Goal: Information Seeking & Learning: Find specific fact

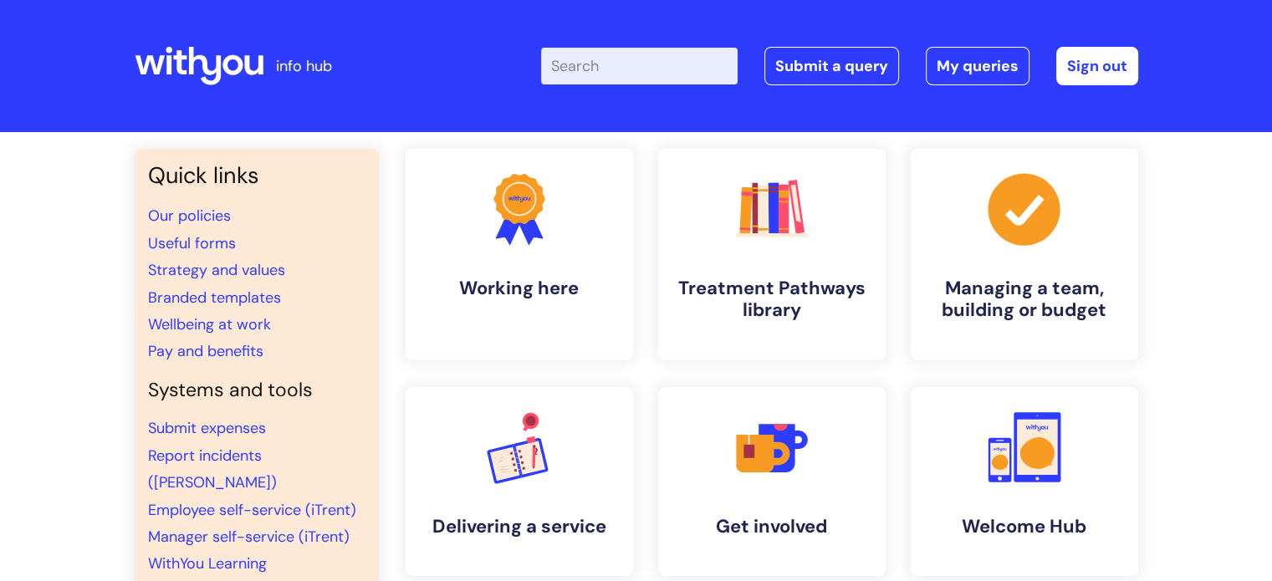
click at [665, 55] on input "Enter your search term here..." at bounding box center [639, 66] width 197 height 37
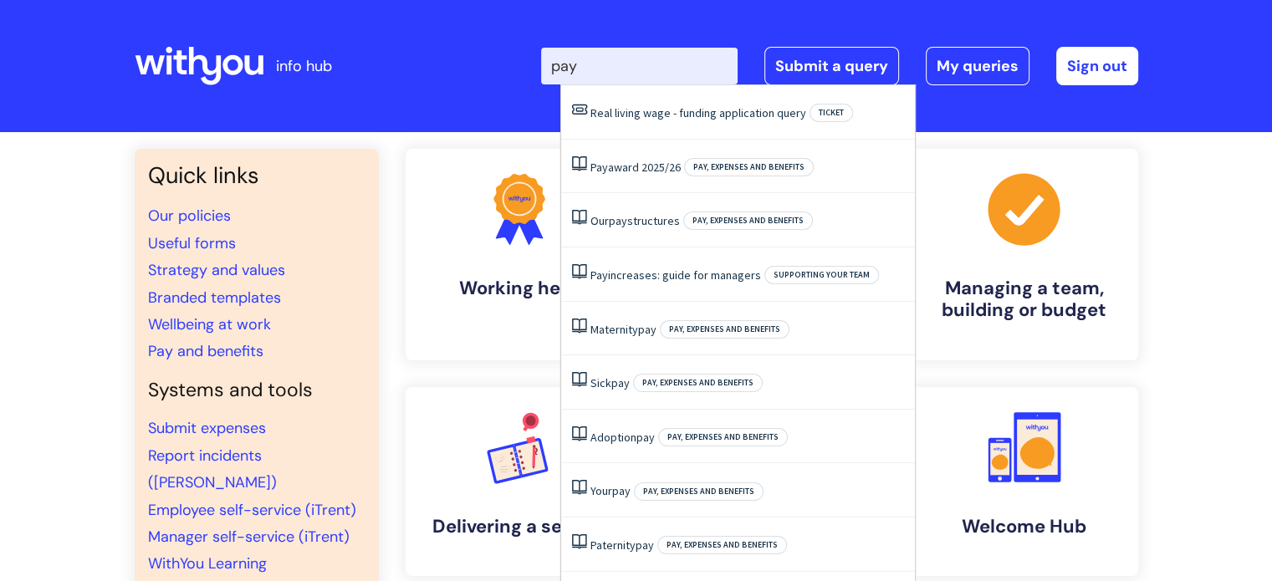
type input "pay"
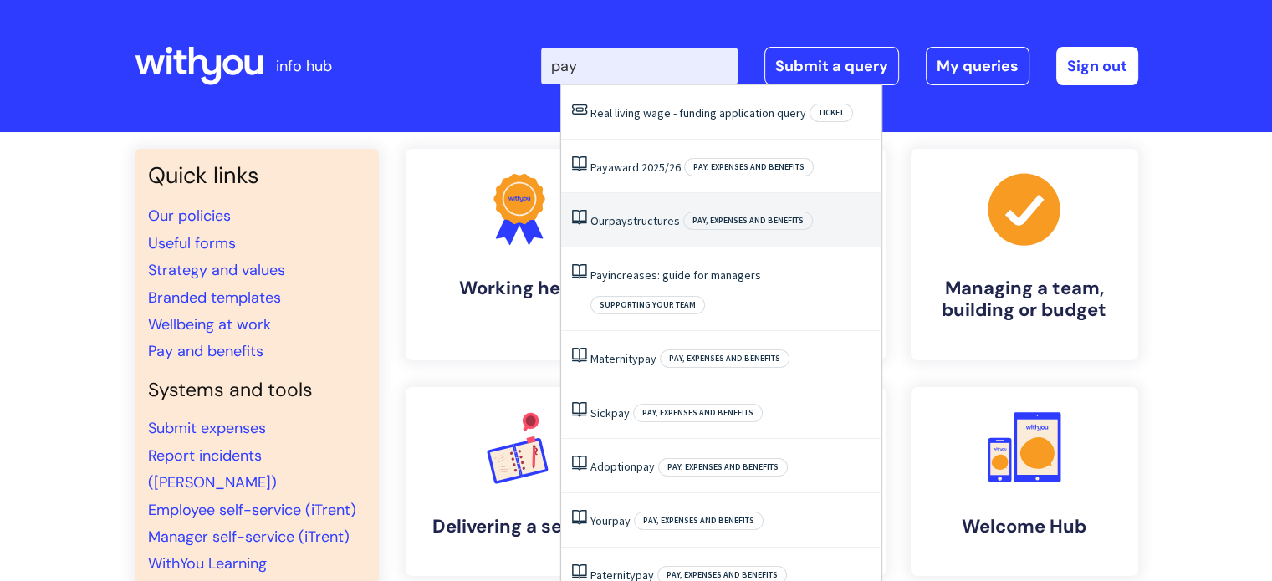
click at [642, 227] on link "Our pay structures" at bounding box center [636, 220] width 90 height 15
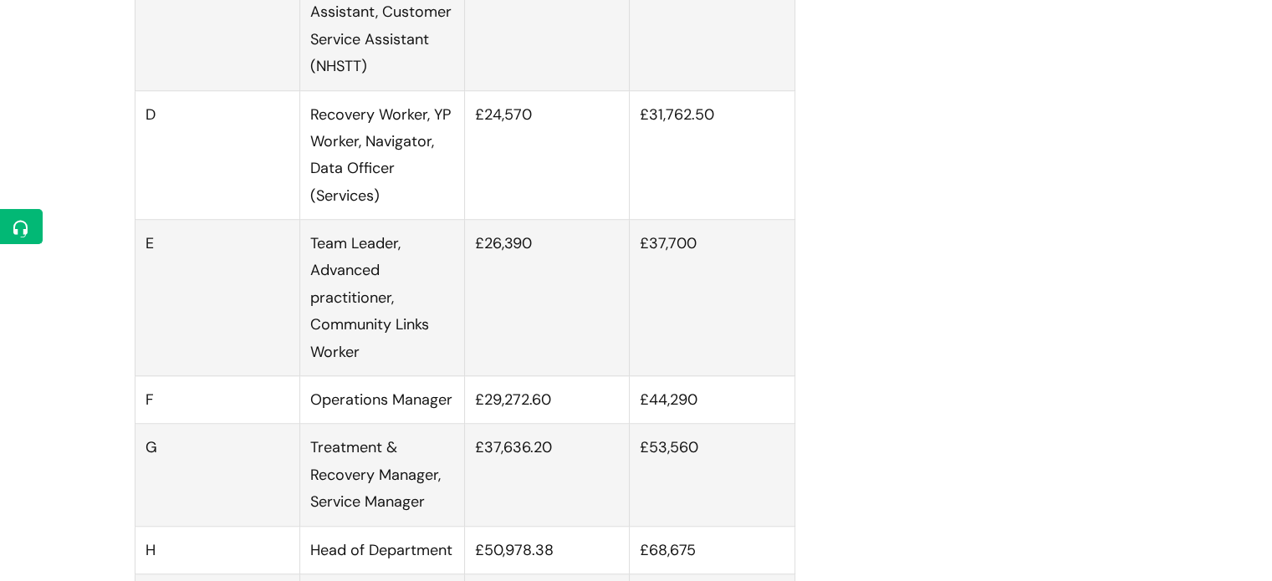
scroll to position [1506, 0]
